Goal: Information Seeking & Learning: Learn about a topic

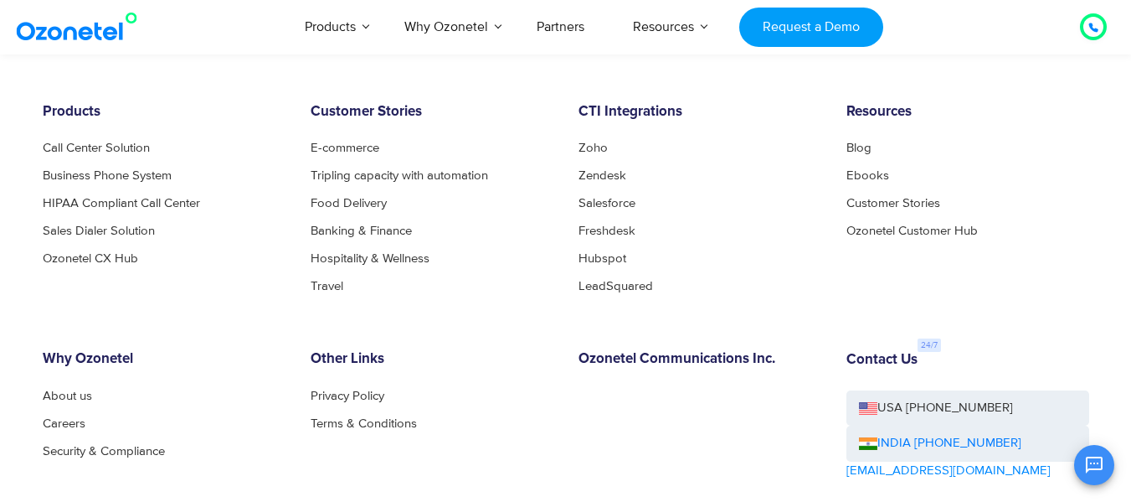
scroll to position [7480, 0]
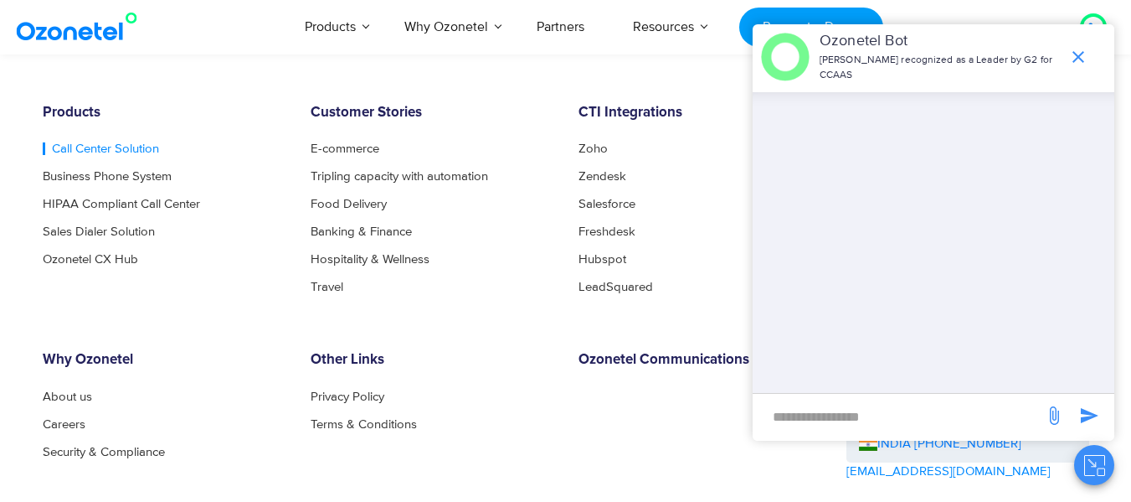
click at [124, 142] on link "Call Center Solution" at bounding box center [101, 148] width 116 height 13
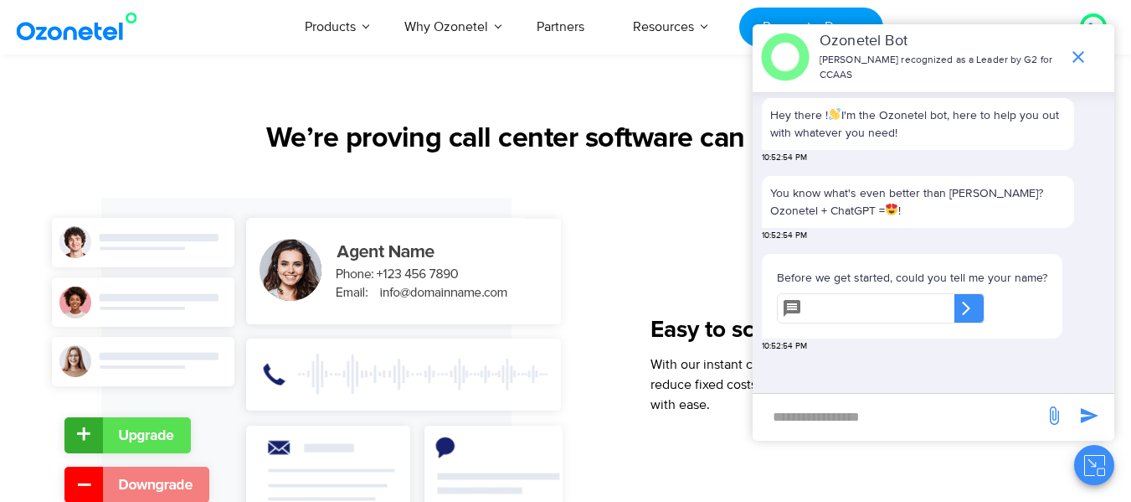
scroll to position [1910, 0]
click at [1078, 54] on icon "end chat or minimize" at bounding box center [1078, 57] width 20 height 20
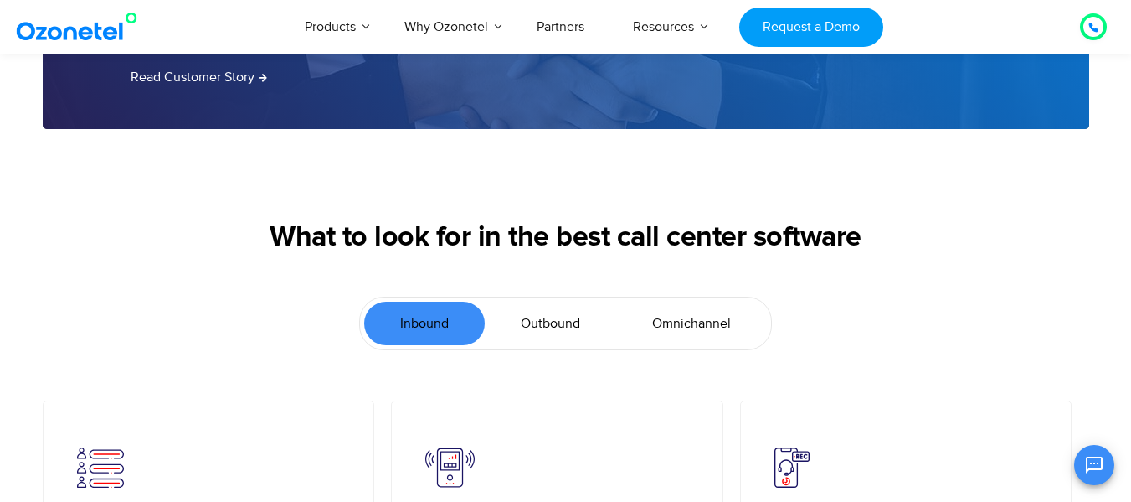
scroll to position [3492, 0]
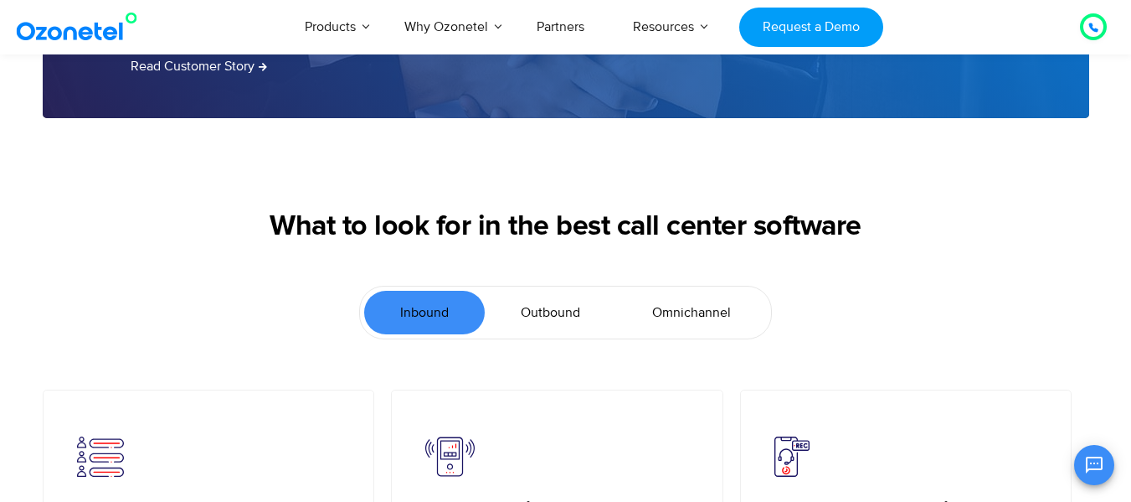
click at [713, 316] on span "Omnichannel" at bounding box center [691, 312] width 79 height 20
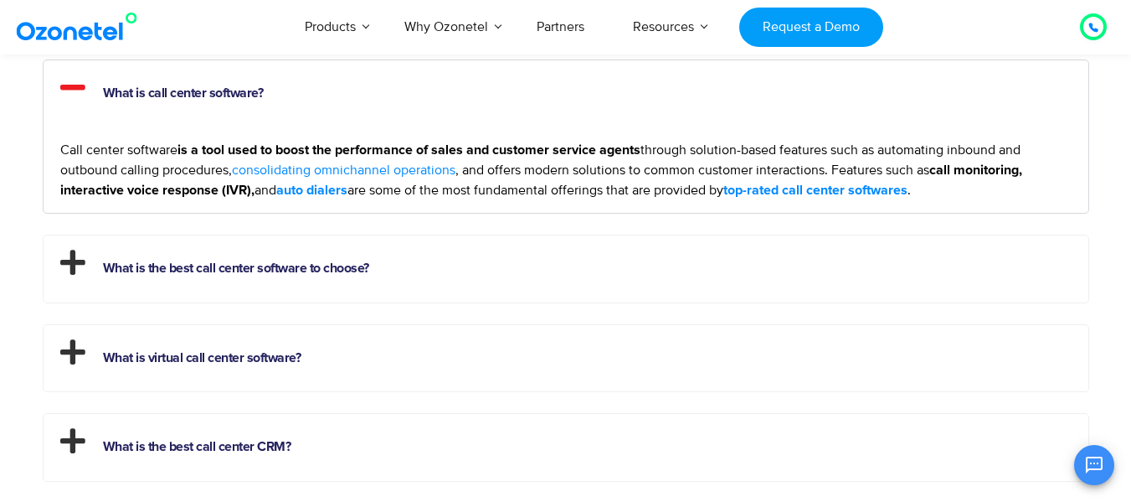
scroll to position [4539, 0]
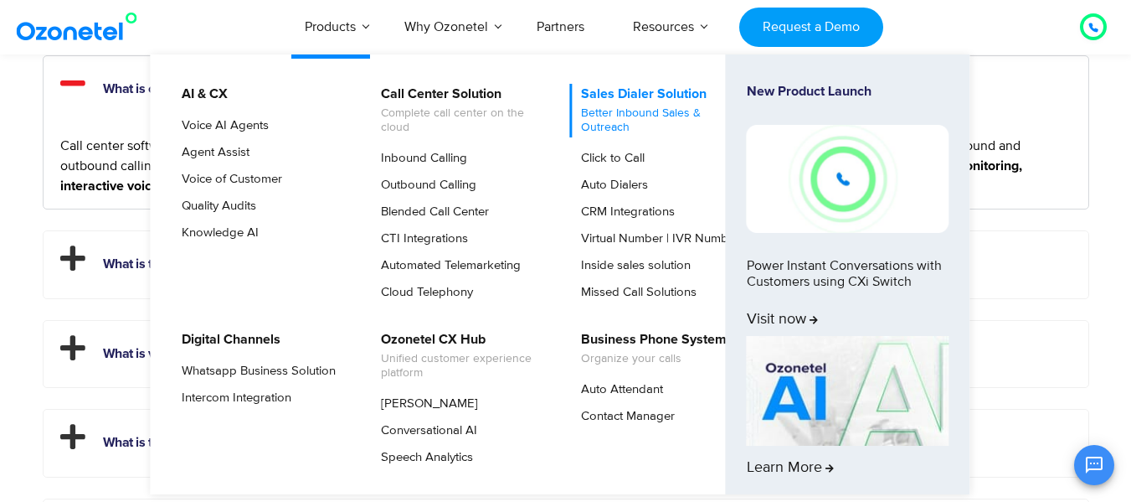
click at [614, 88] on link "Sales Dialer Solution Better Inbound Sales & Outreach" at bounding box center [659, 111] width 178 height 54
